Goal: Contribute content: Add original content to the website for others to see

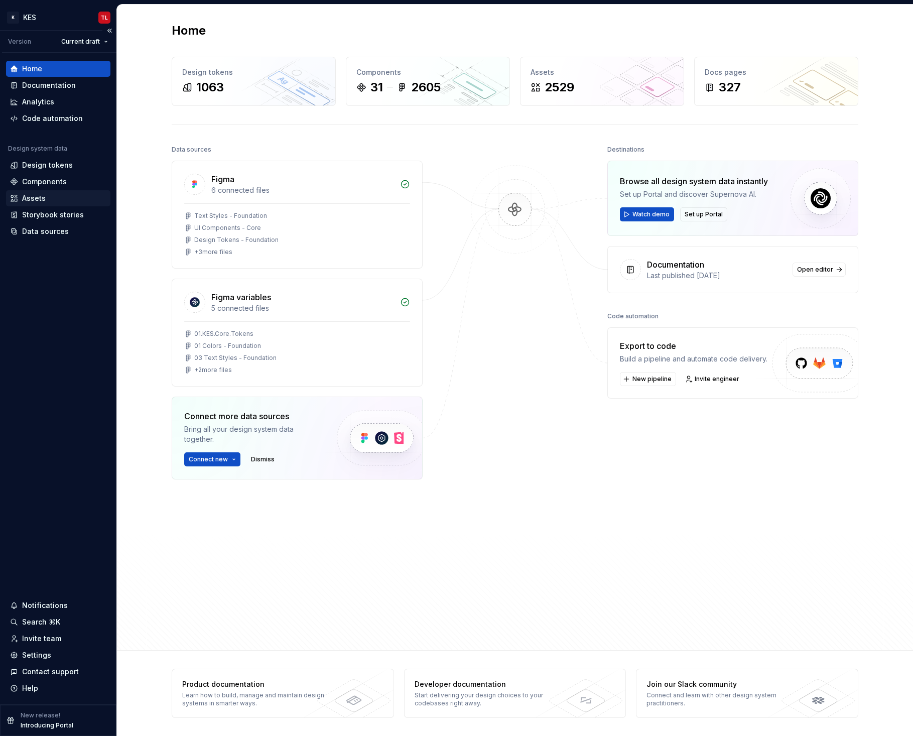
click at [37, 199] on div "Assets" at bounding box center [34, 198] width 24 height 10
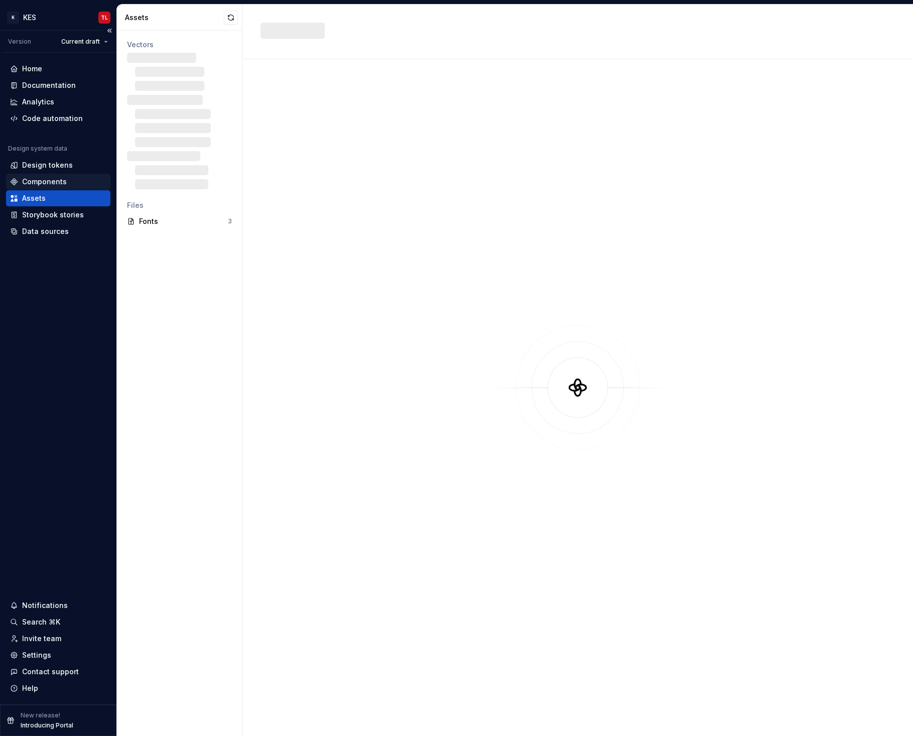
click at [45, 185] on div "Components" at bounding box center [44, 182] width 45 height 10
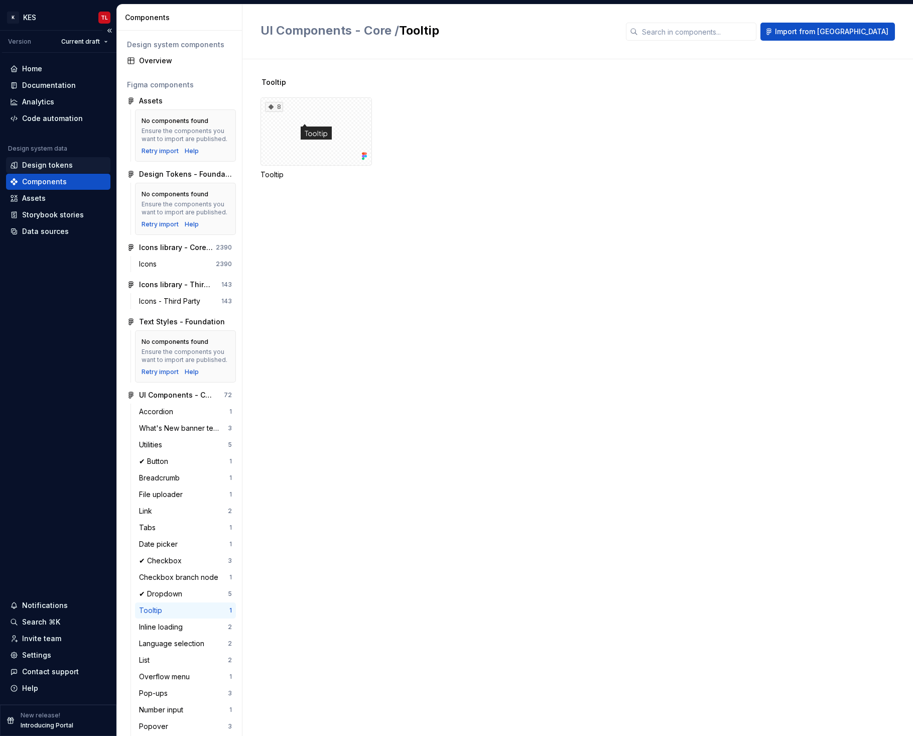
click at [48, 164] on div "Design tokens" at bounding box center [47, 165] width 51 height 10
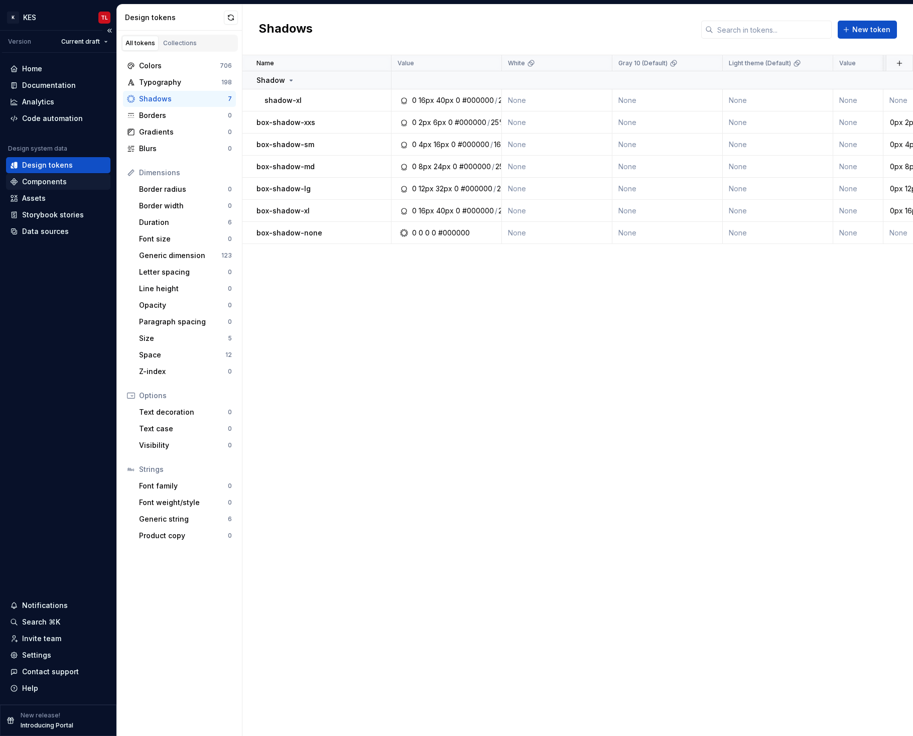
click at [44, 181] on div "Components" at bounding box center [44, 182] width 45 height 10
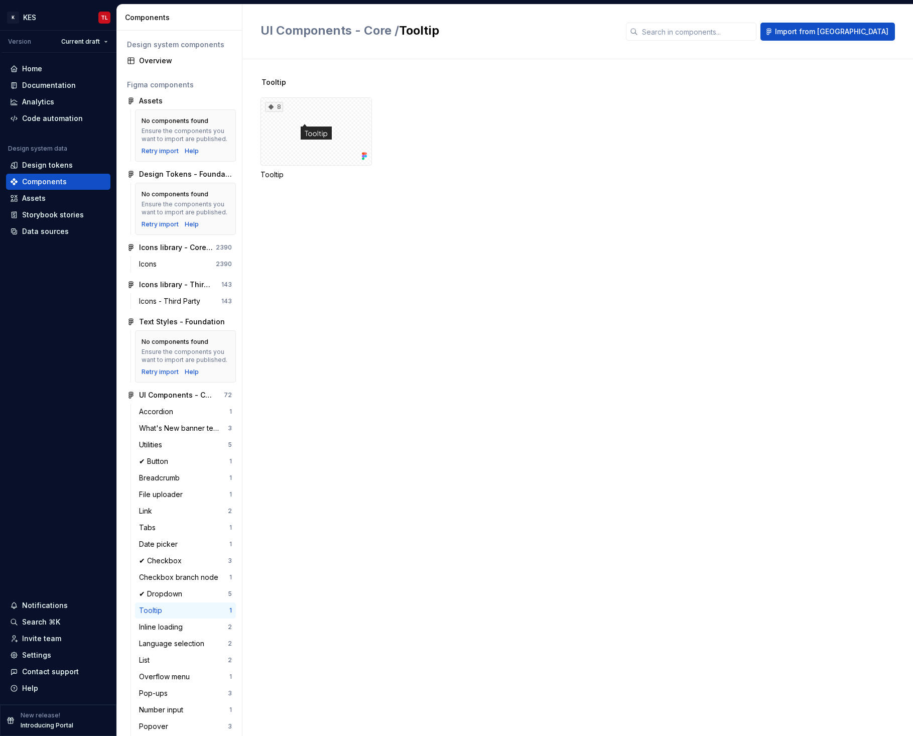
scroll to position [347, 0]
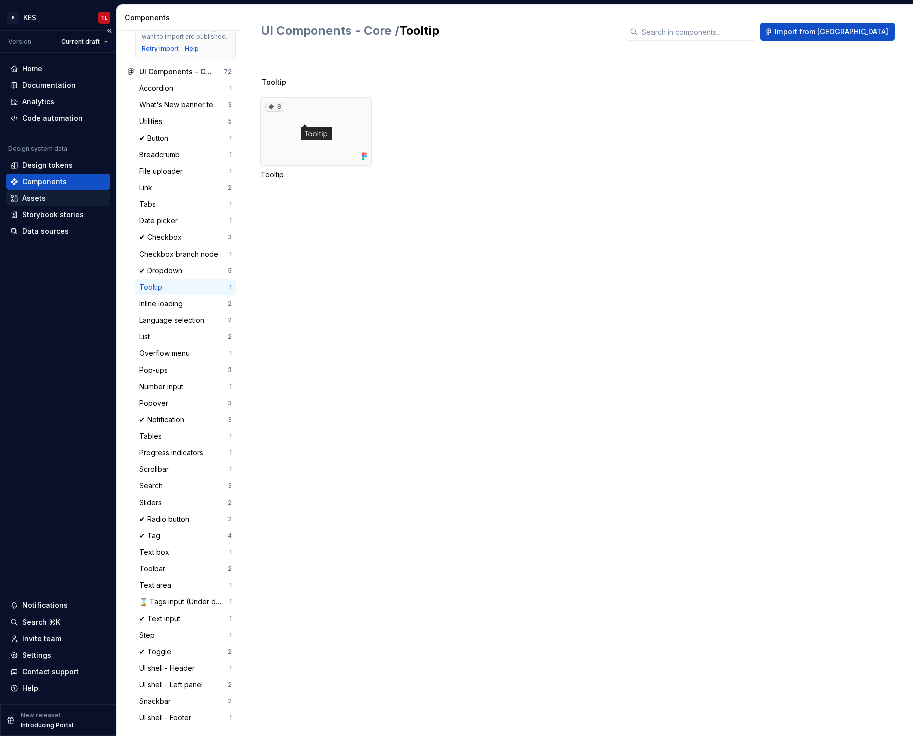
click at [38, 201] on div "Assets" at bounding box center [34, 198] width 24 height 10
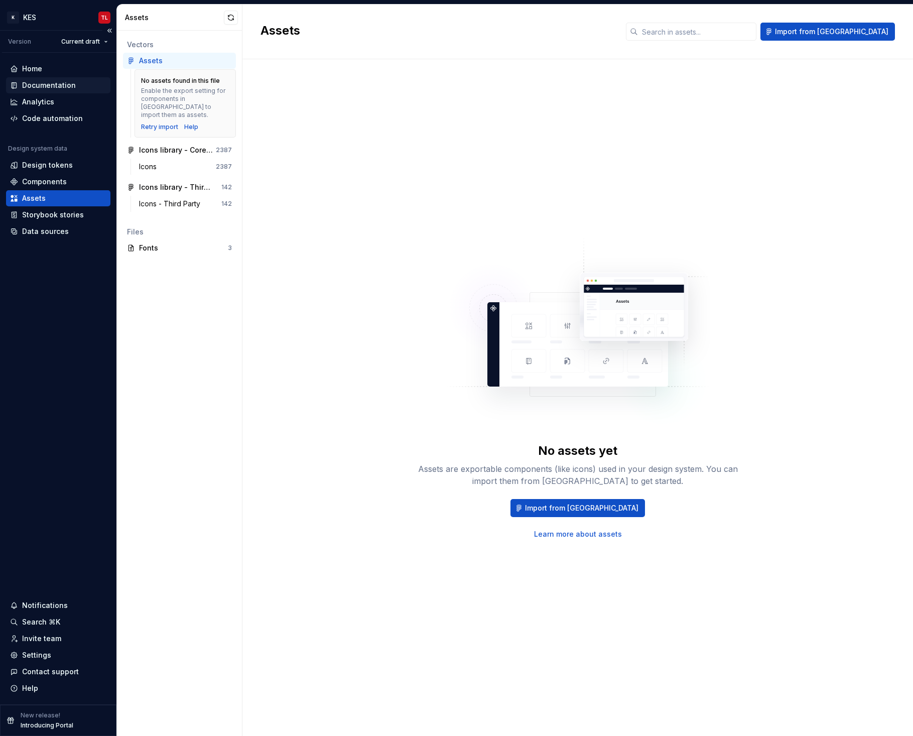
click at [39, 86] on div "Documentation" at bounding box center [49, 85] width 54 height 10
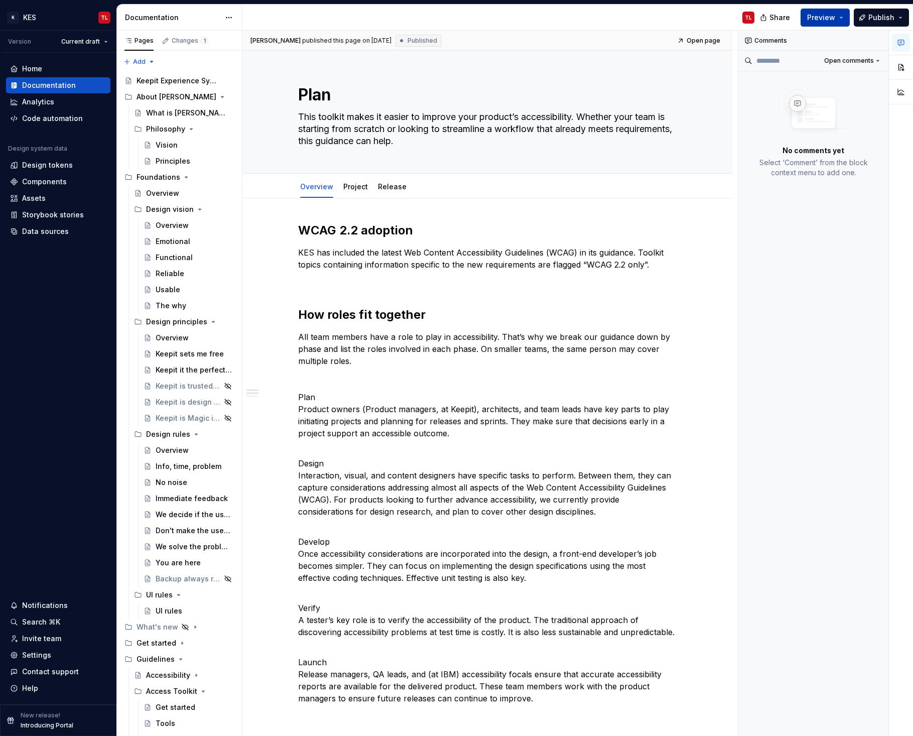
click at [841, 13] on button "Preview" at bounding box center [825, 18] width 49 height 18
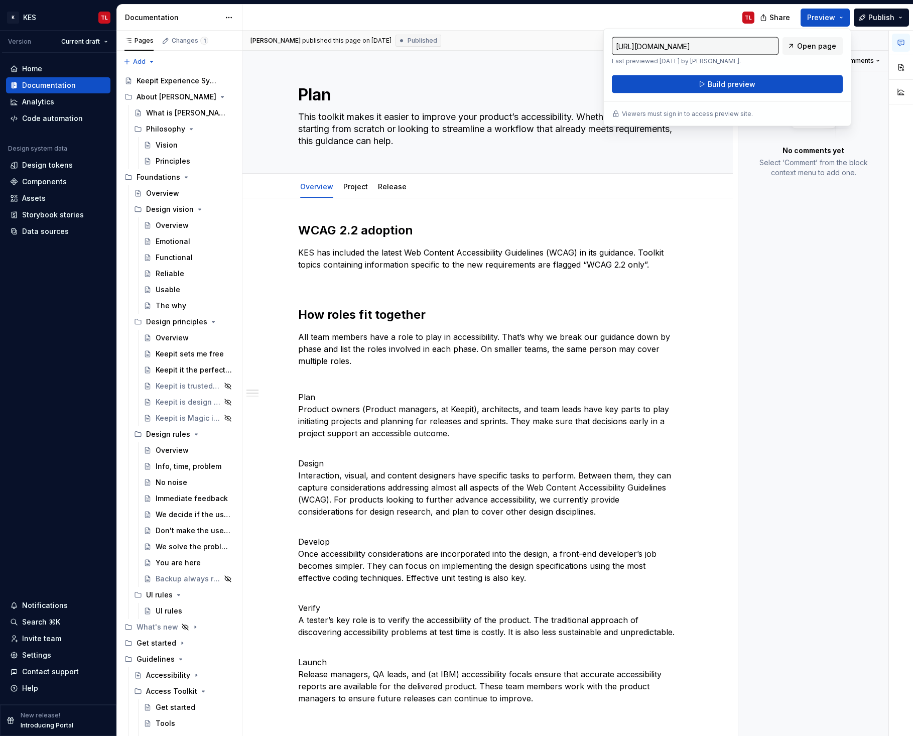
click at [718, 46] on input "[URL][DOMAIN_NAME]" at bounding box center [695, 46] width 167 height 18
click at [723, 46] on input "[URL][DOMAIN_NAME]" at bounding box center [695, 46] width 167 height 18
drag, startPoint x: 725, startPoint y: 46, endPoint x: 609, endPoint y: 45, distance: 115.4
click at [609, 45] on div "[URL][DOMAIN_NAME] Last previewed [DATE] by [PERSON_NAME]. Open page Build prev…" at bounding box center [727, 78] width 248 height 98
type textarea "*"
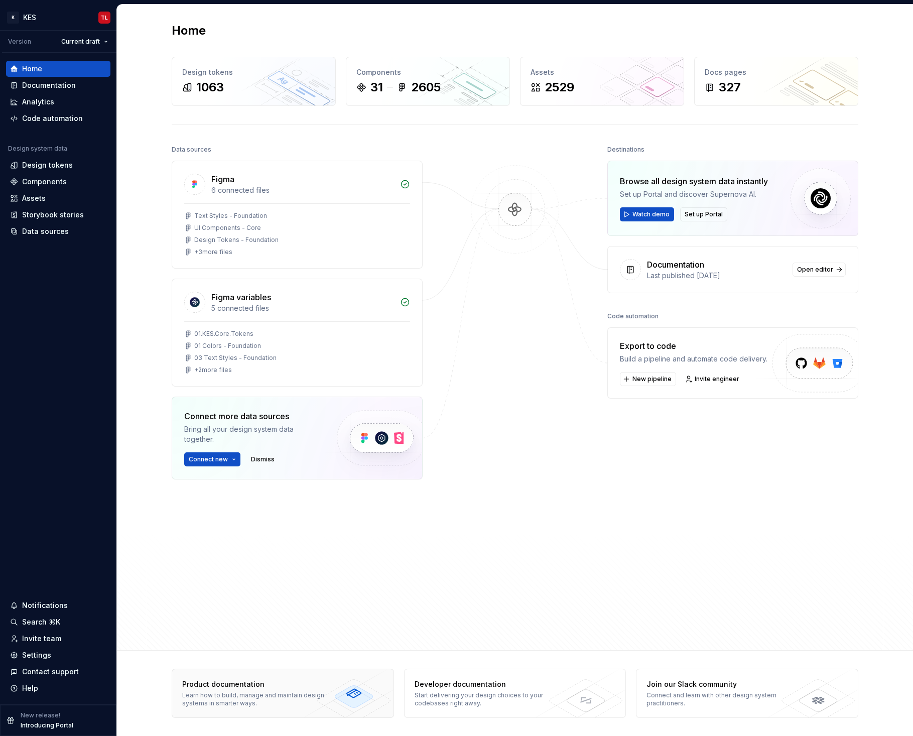
click at [239, 690] on div "Product documentation Learn how to build, manage and maintain design systems in…" at bounding box center [255, 693] width 166 height 48
click at [825, 272] on span "Open editor" at bounding box center [815, 270] width 36 height 8
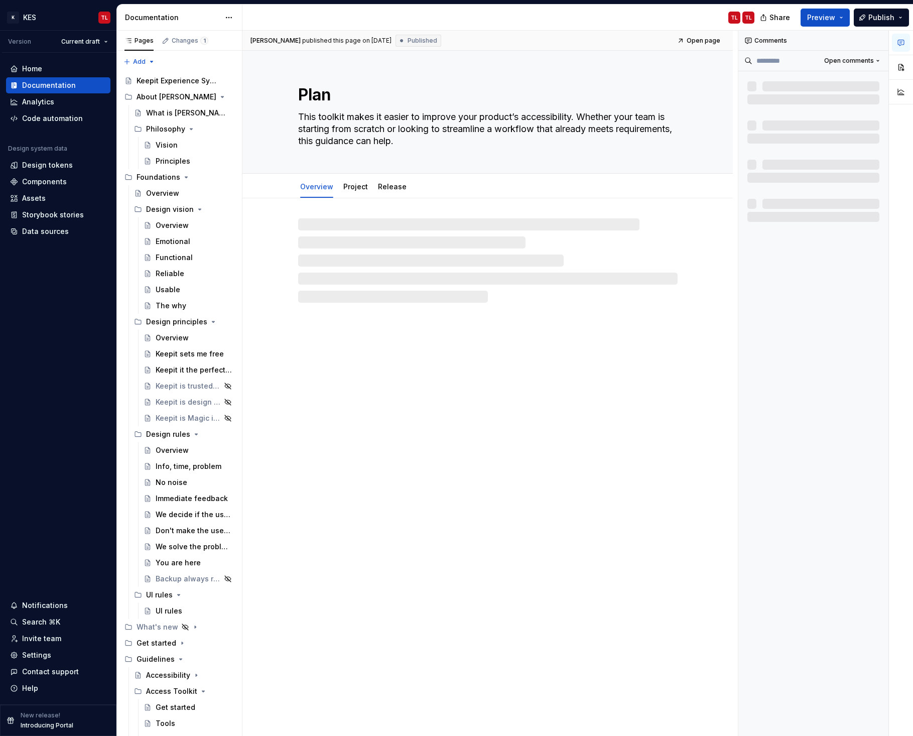
type textarea "*"
